Goal: Information Seeking & Learning: Learn about a topic

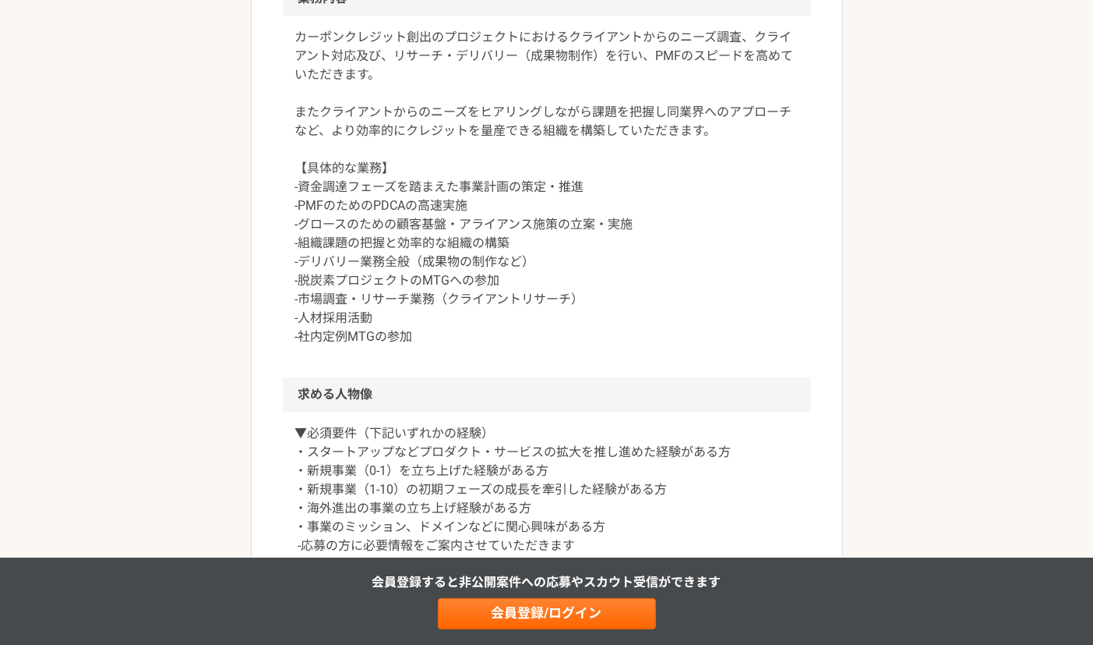
scroll to position [468, 0]
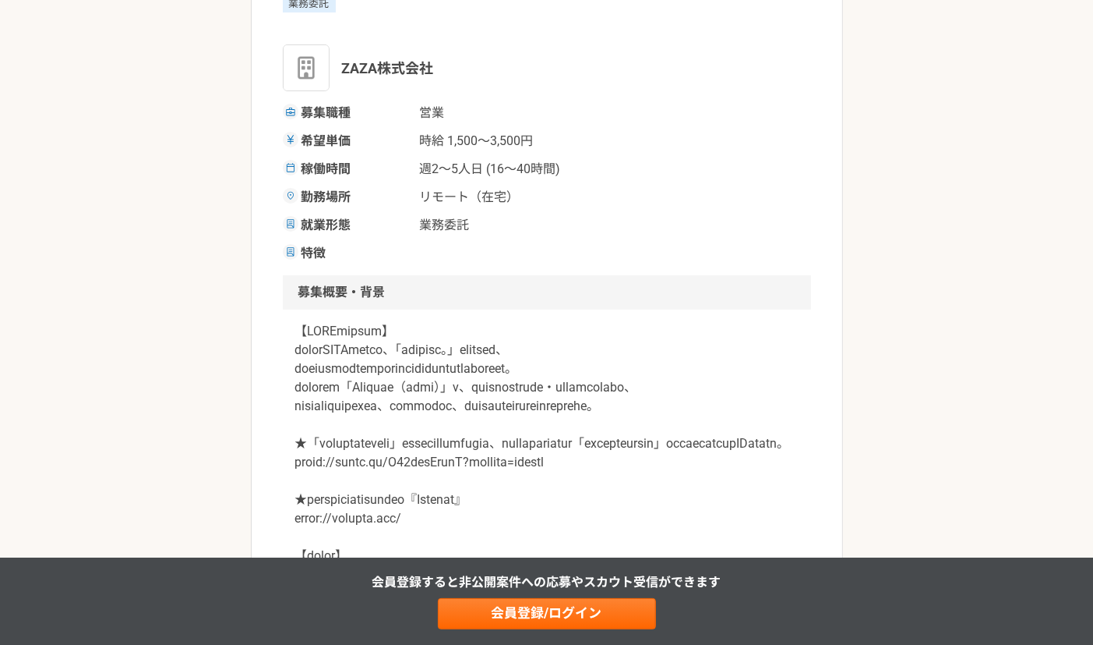
scroll to position [468, 0]
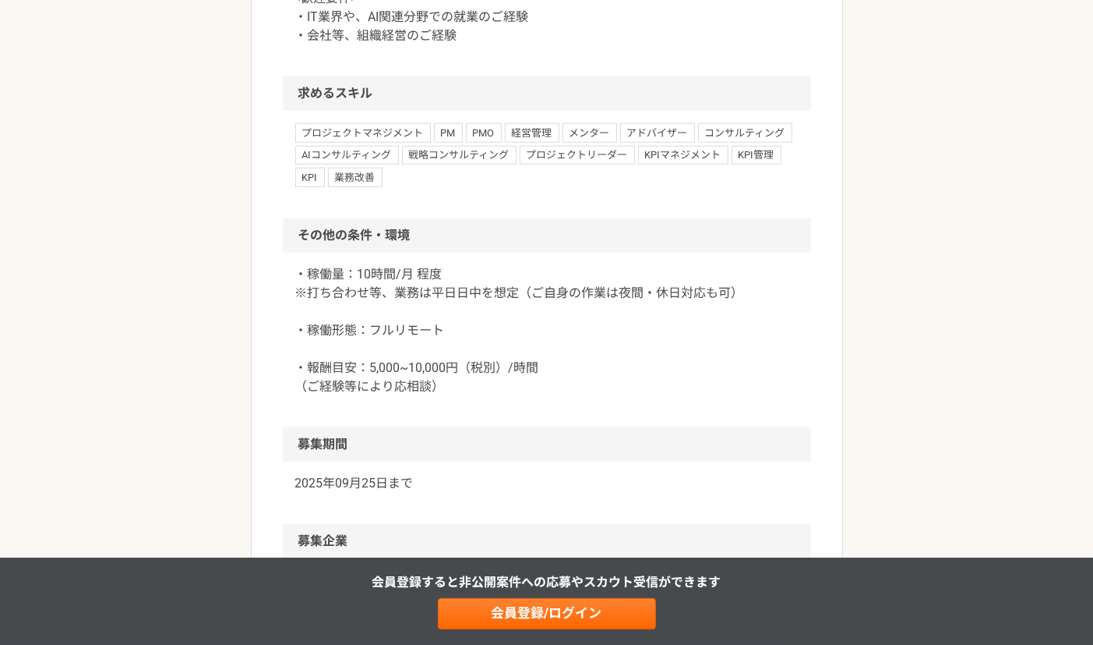
scroll to position [1247, 0]
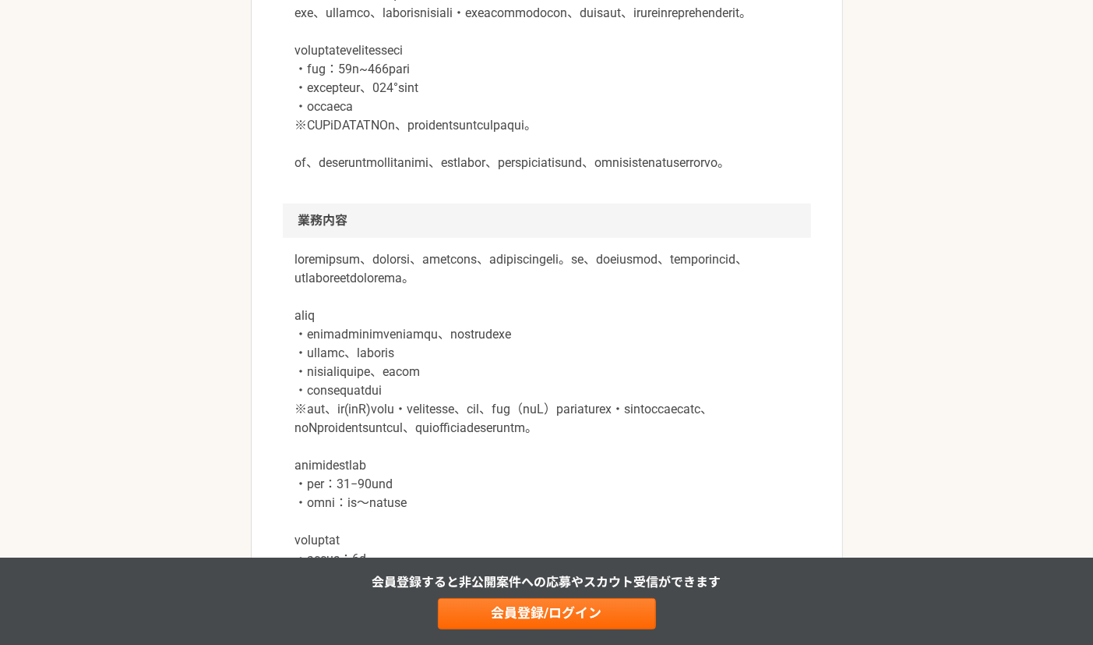
scroll to position [624, 0]
